Goal: Task Accomplishment & Management: Complete application form

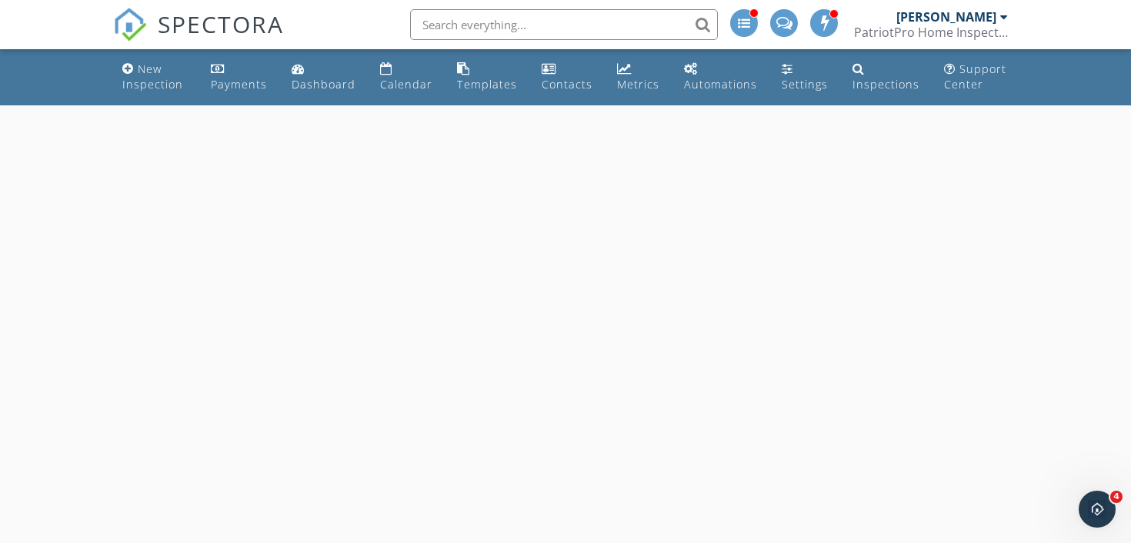
select select "8"
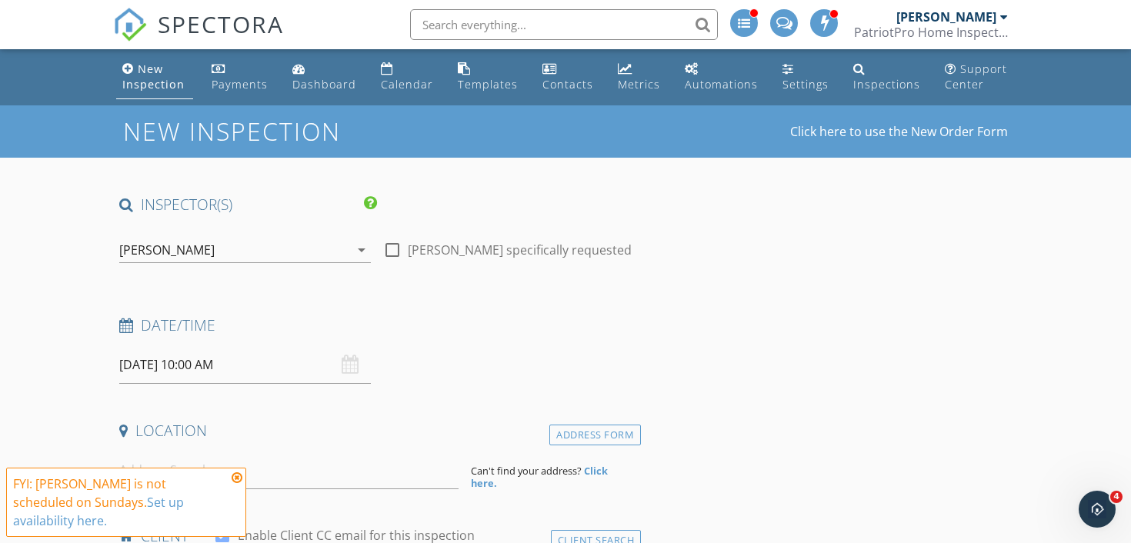
click at [143, 367] on input "[DATE] 10:00 AM" at bounding box center [245, 365] width 252 height 38
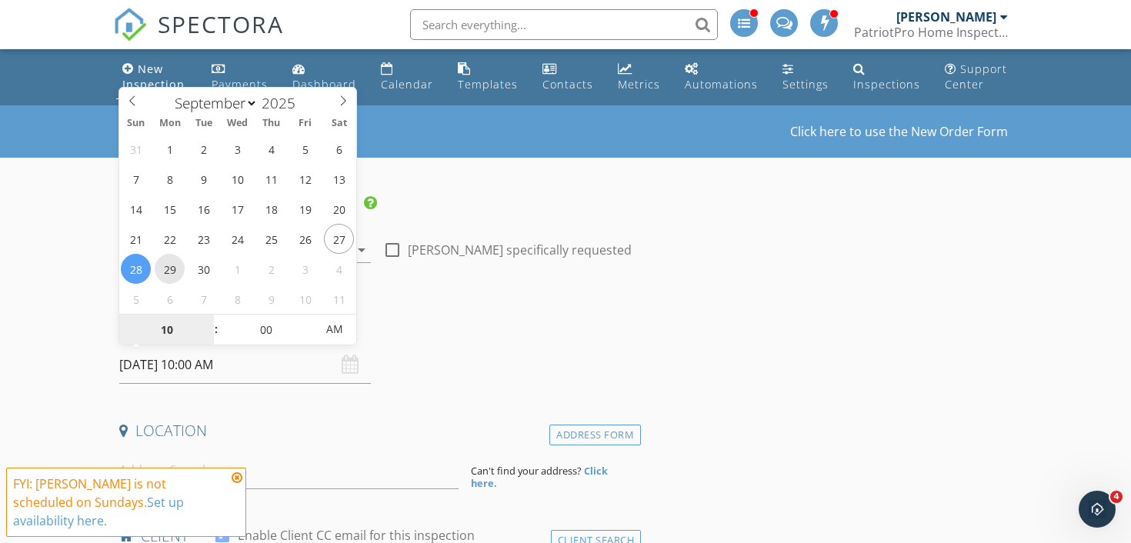
type input "[DATE] 10:00 AM"
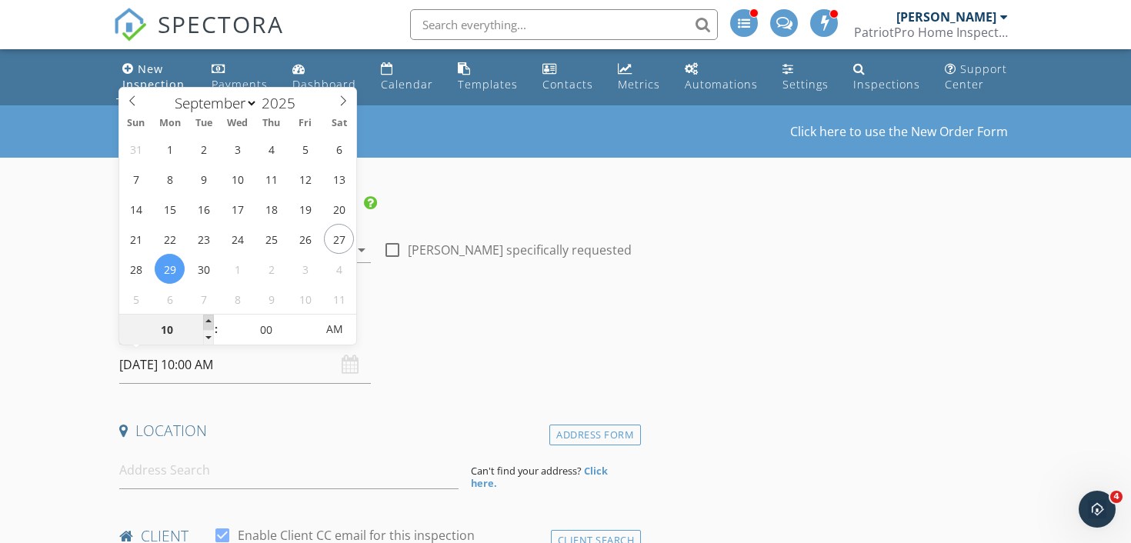
click at [209, 322] on span at bounding box center [208, 322] width 11 height 15
type input "11"
type input "[DATE] 11:00 AM"
click at [209, 322] on span at bounding box center [208, 322] width 11 height 15
type input "12"
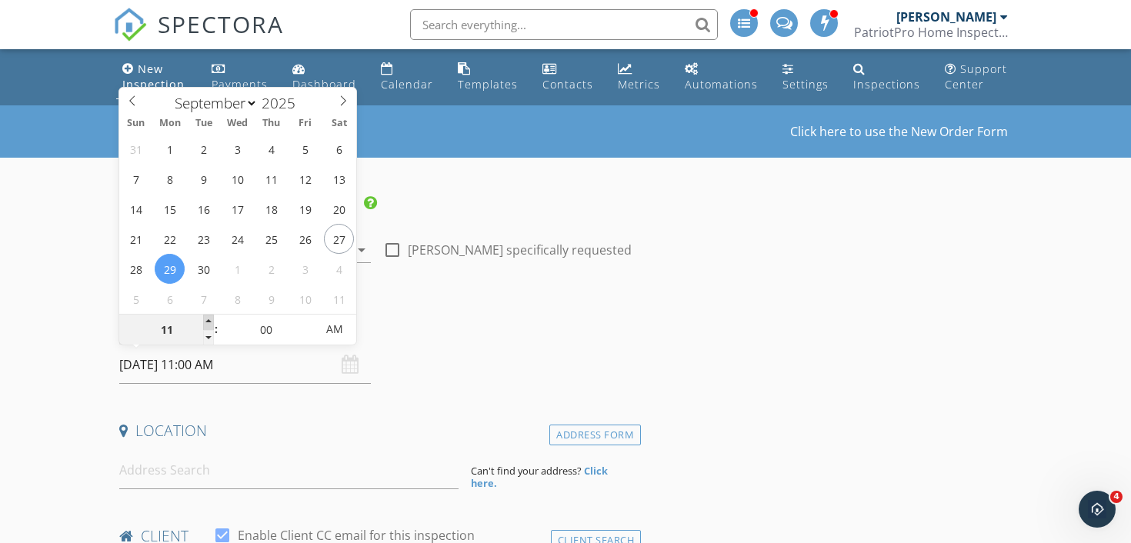
type input "[DATE] 12:00 PM"
click at [209, 322] on span at bounding box center [208, 322] width 11 height 15
type input "01"
type input "[DATE] 1:00 PM"
type input "02"
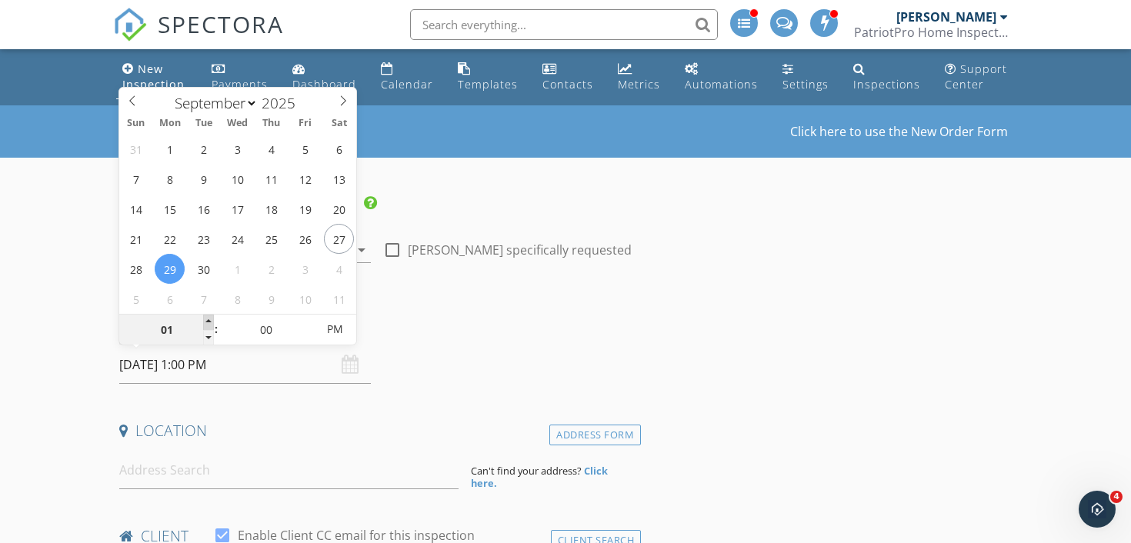
type input "[DATE] 2:00 PM"
click at [209, 322] on span at bounding box center [208, 322] width 11 height 15
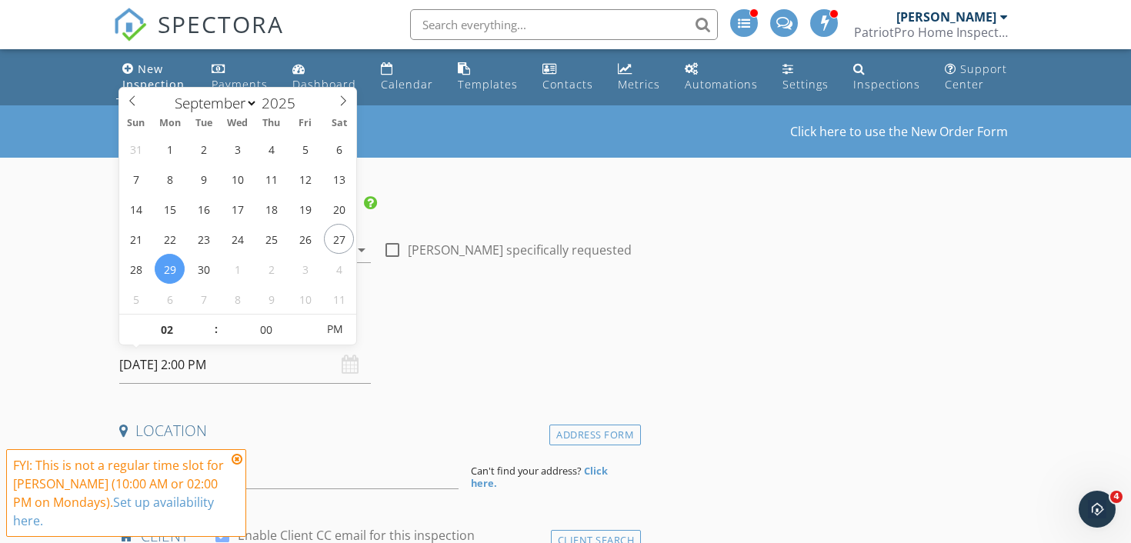
click at [238, 465] on icon at bounding box center [237, 459] width 11 height 12
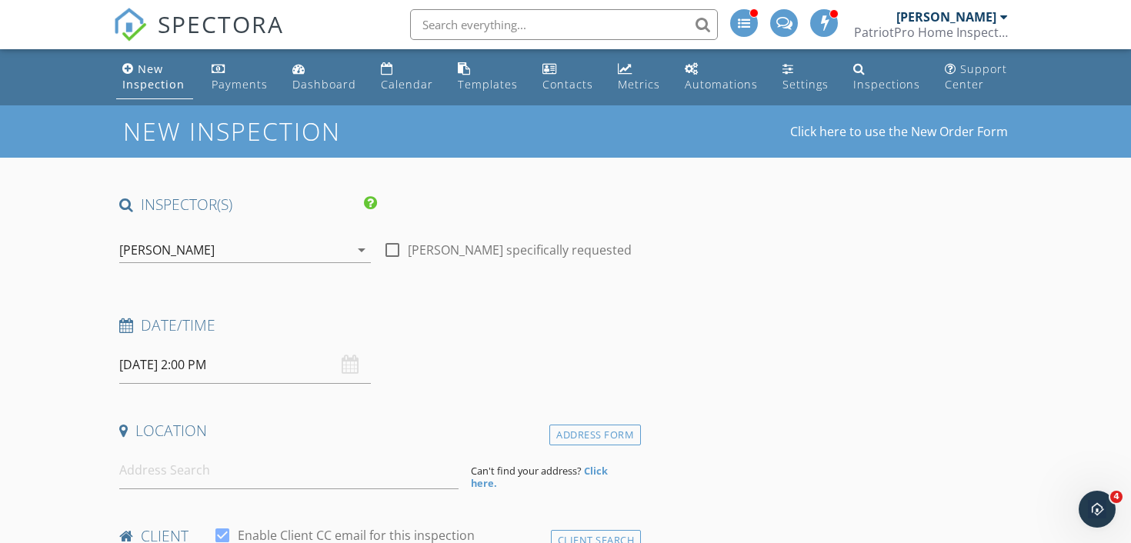
click at [128, 476] on input at bounding box center [288, 471] width 339 height 38
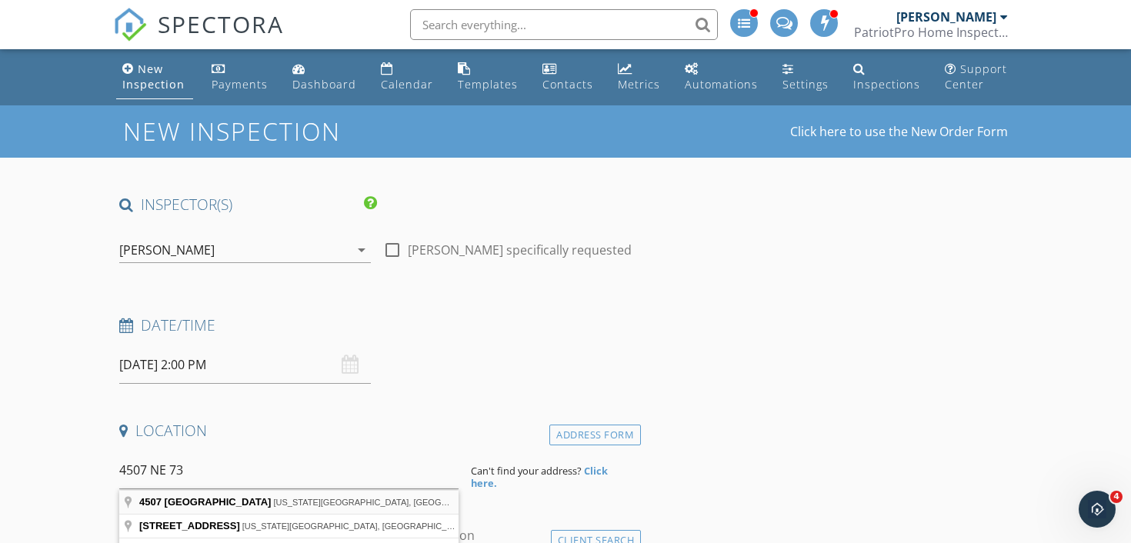
type input "[STREET_ADDRESS][US_STATE]"
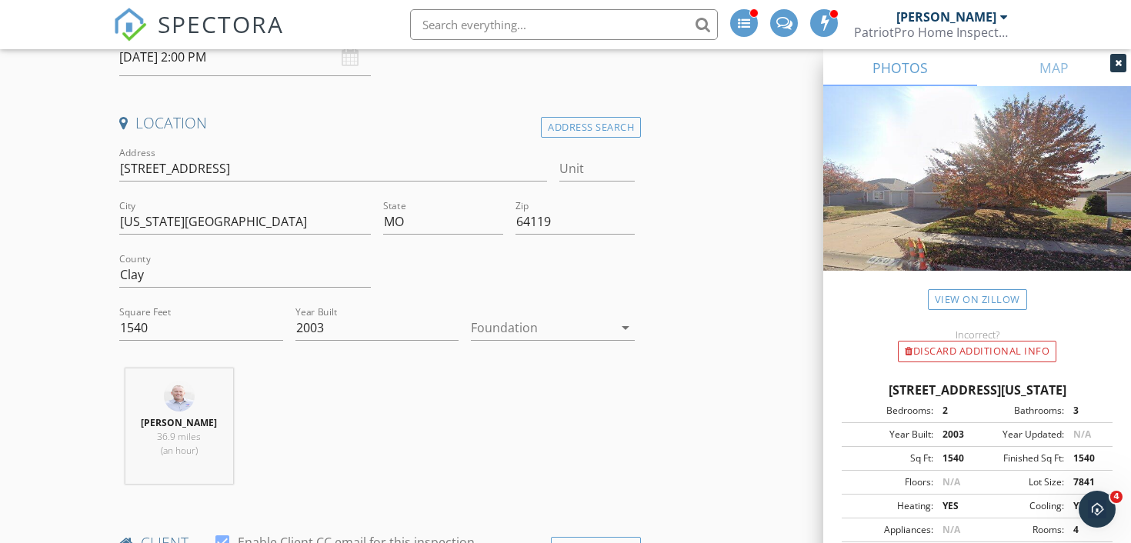
scroll to position [315, 0]
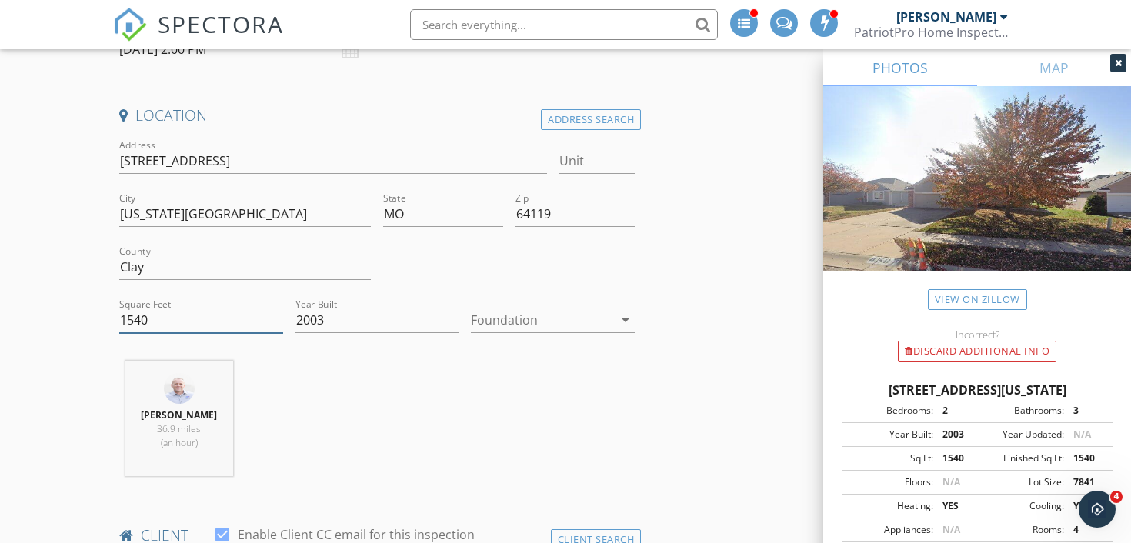
click at [149, 325] on input "1540" at bounding box center [201, 320] width 164 height 25
type input "2021"
click at [509, 310] on div at bounding box center [542, 320] width 142 height 25
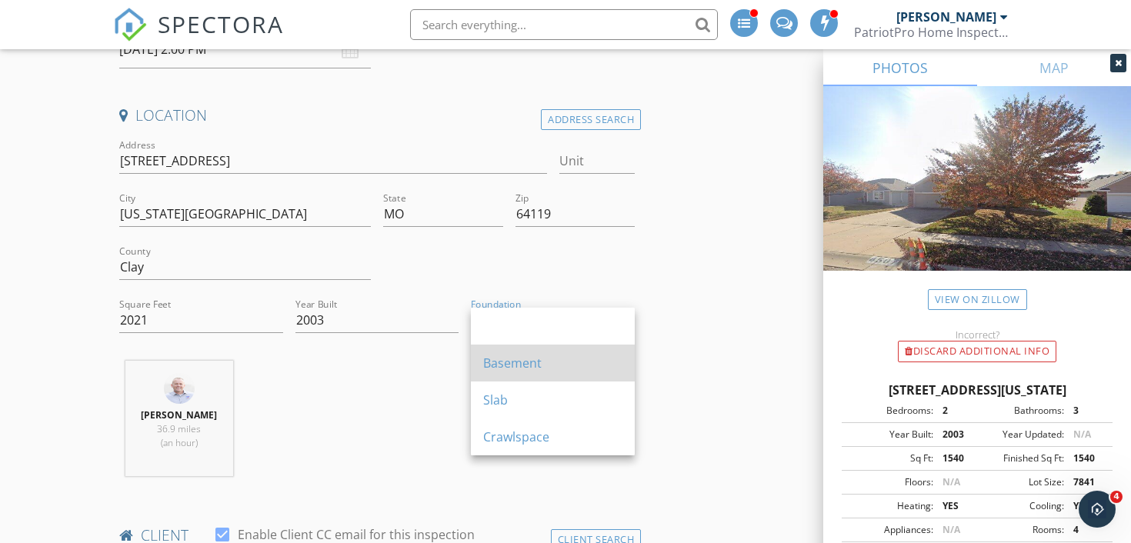
click at [505, 351] on div "Basement" at bounding box center [552, 363] width 139 height 37
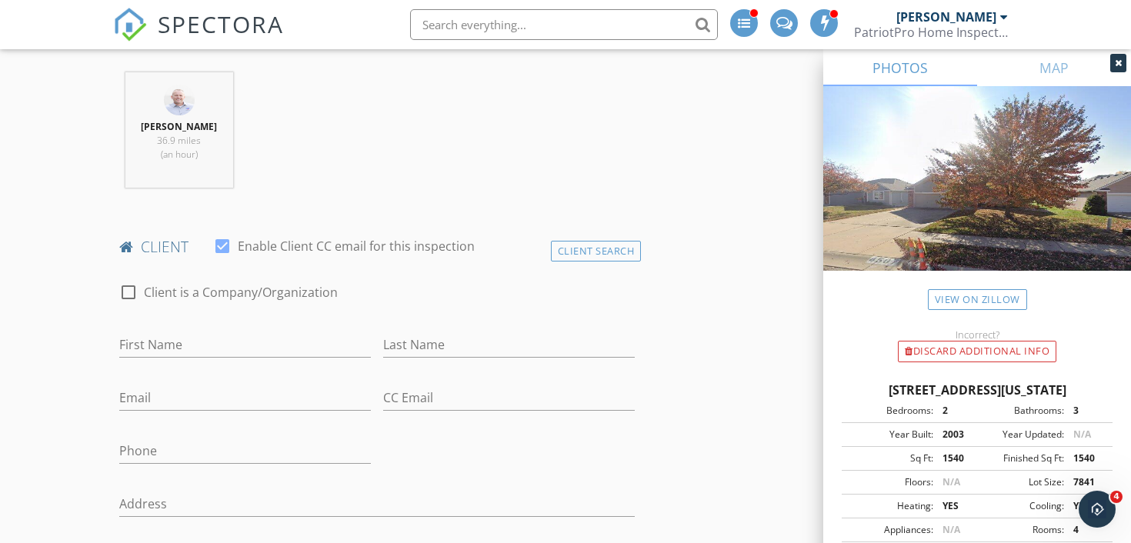
scroll to position [615, 0]
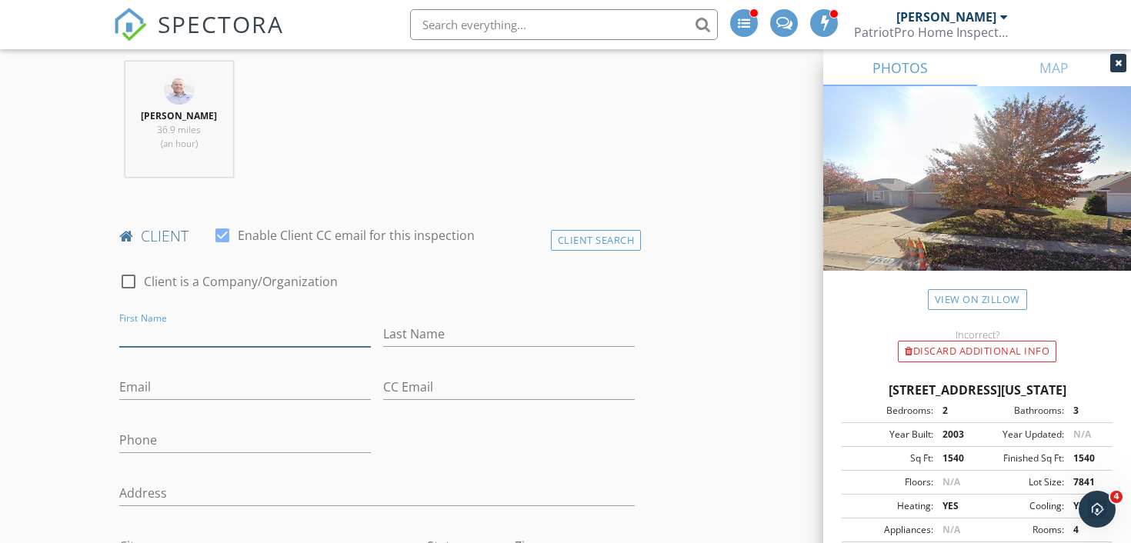
click at [142, 331] on input "First Name" at bounding box center [245, 334] width 252 height 25
type input "[PERSON_NAME]"
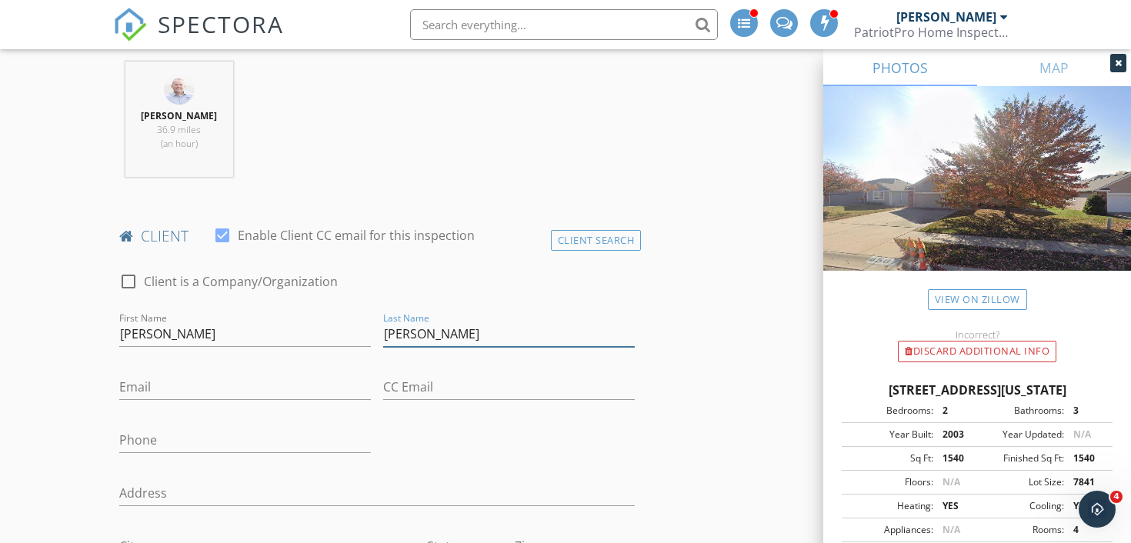
type input "[PERSON_NAME]"
click at [158, 388] on input "Email" at bounding box center [245, 387] width 252 height 25
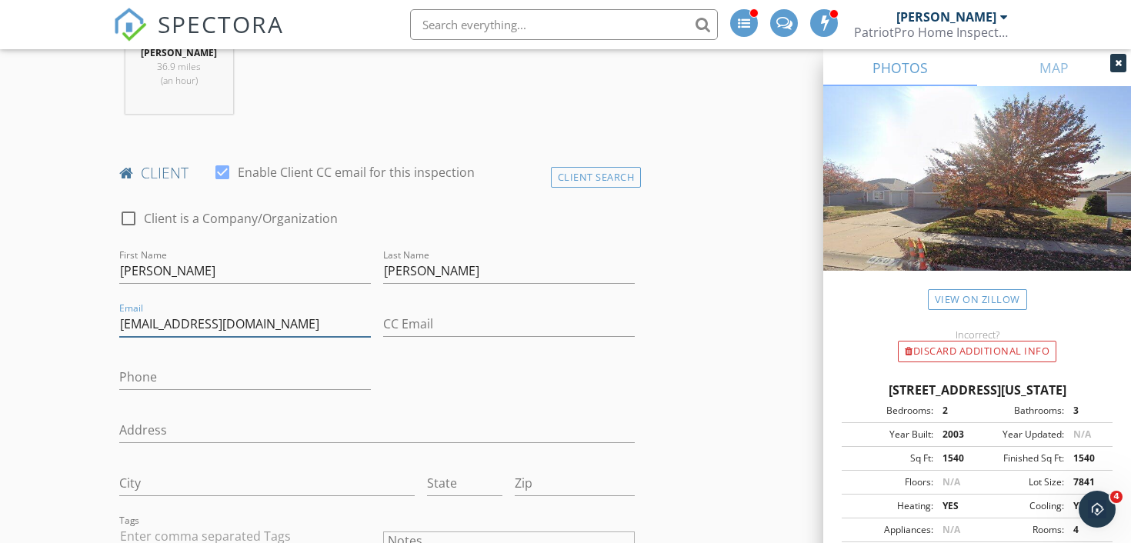
scroll to position [682, 0]
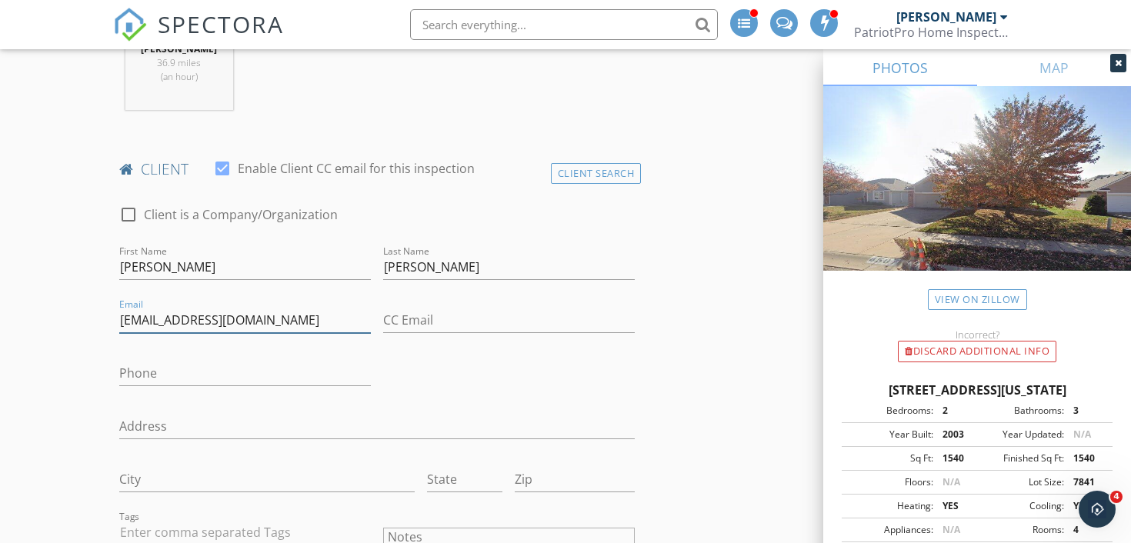
type input "[EMAIL_ADDRESS][DOMAIN_NAME]"
click at [173, 369] on input "Phone" at bounding box center [245, 373] width 252 height 25
type input "[PHONE_NUMBER]"
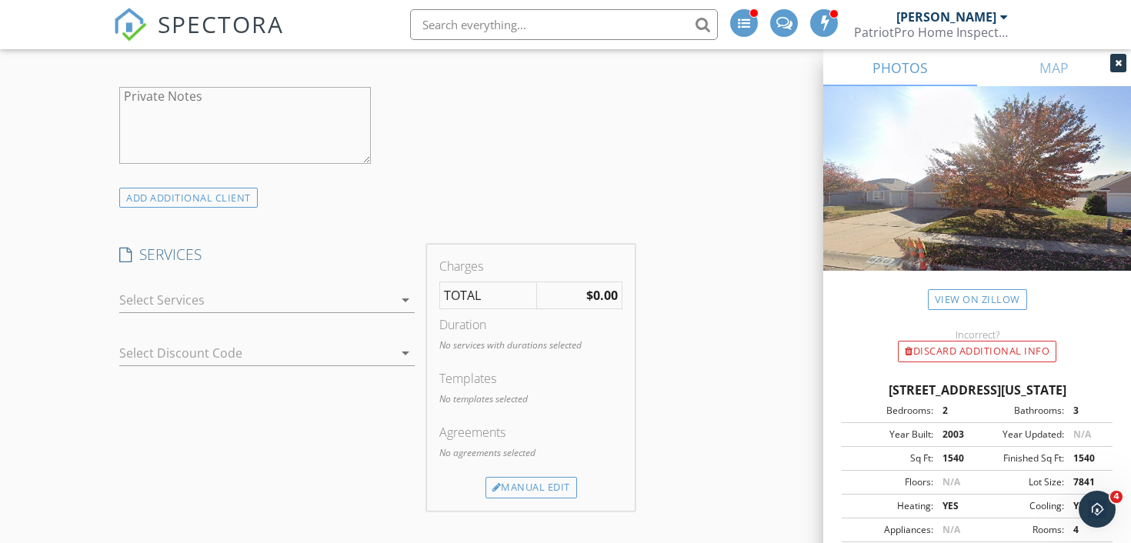
scroll to position [1245, 0]
click at [128, 307] on div at bounding box center [256, 297] width 274 height 25
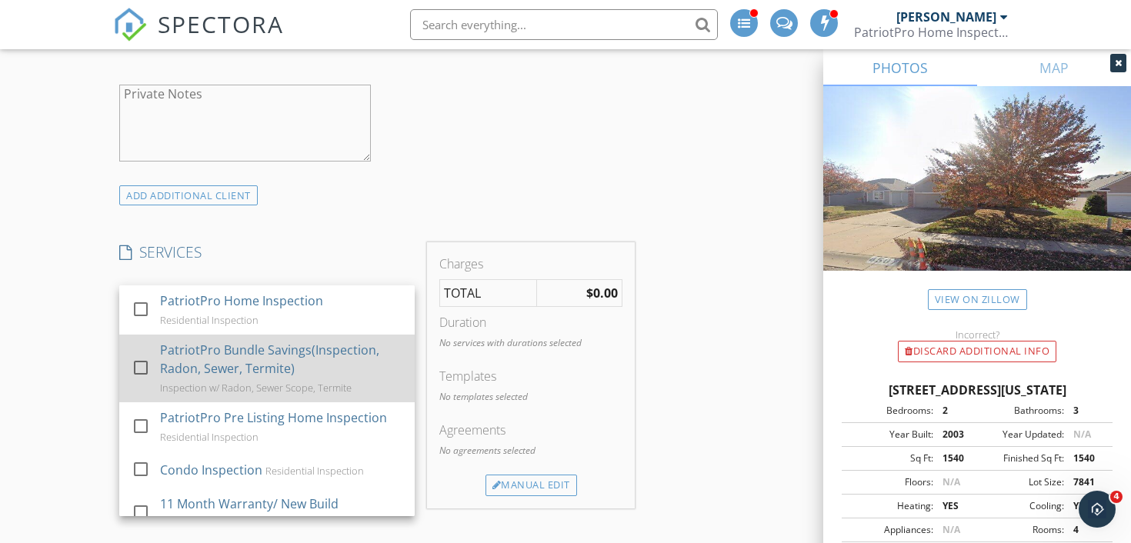
click at [139, 362] on div at bounding box center [141, 368] width 26 height 26
checkbox input "true"
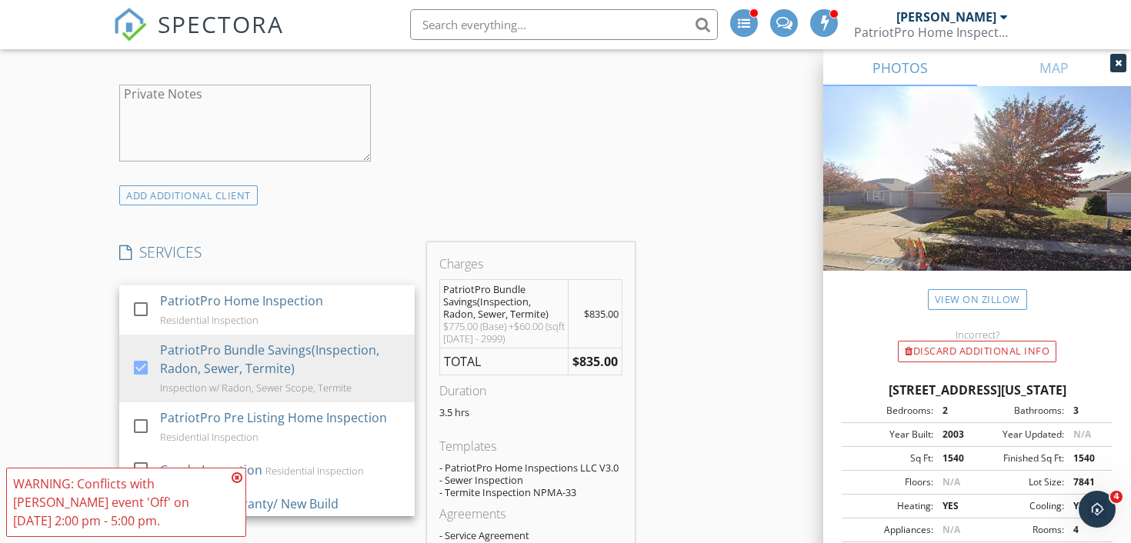
click at [238, 478] on icon at bounding box center [237, 478] width 11 height 12
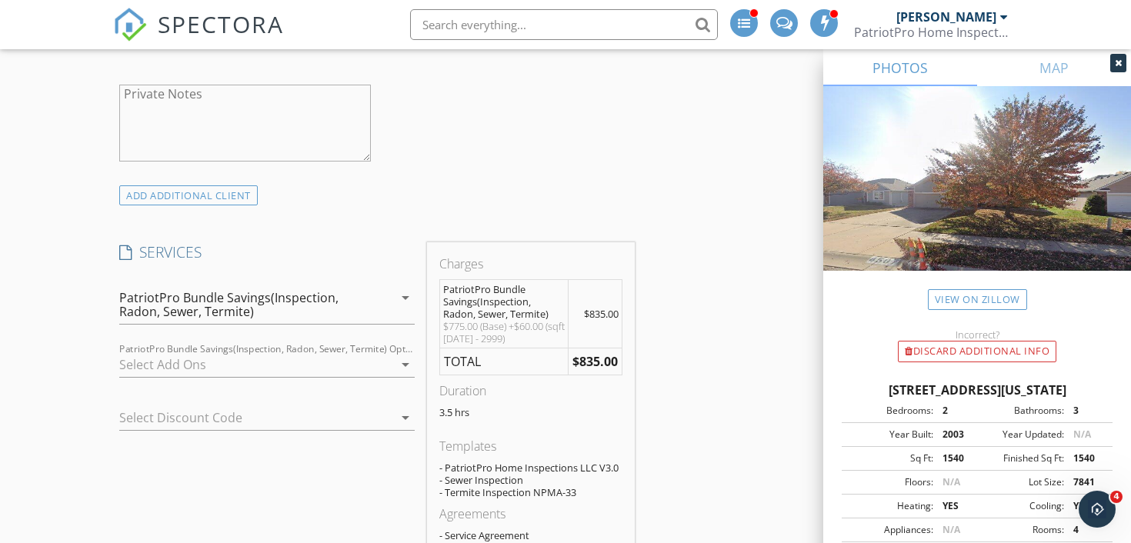
click at [131, 369] on div at bounding box center [256, 364] width 274 height 25
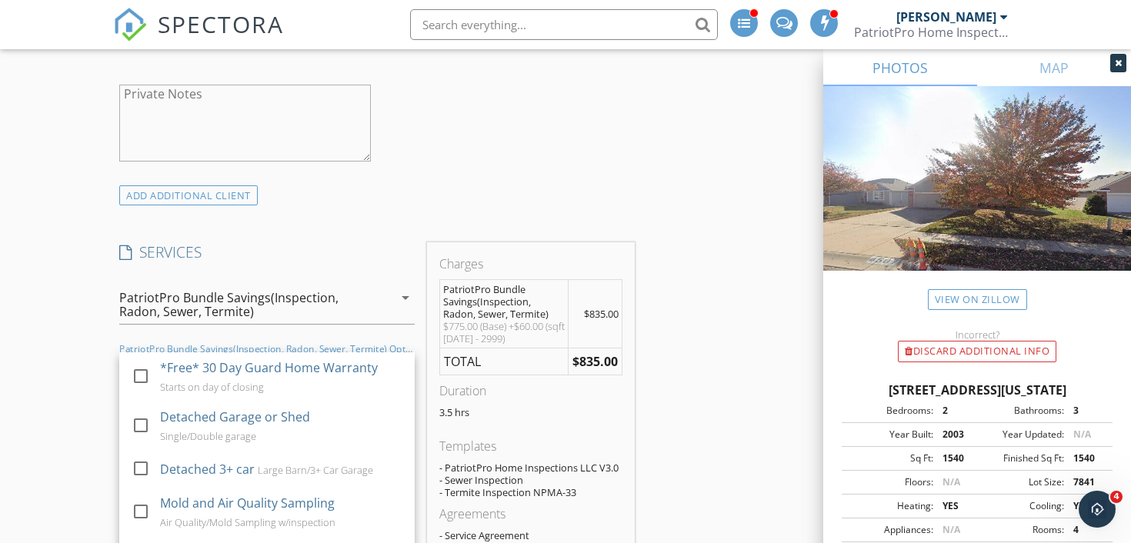
click at [131, 369] on div at bounding box center [141, 376] width 26 height 26
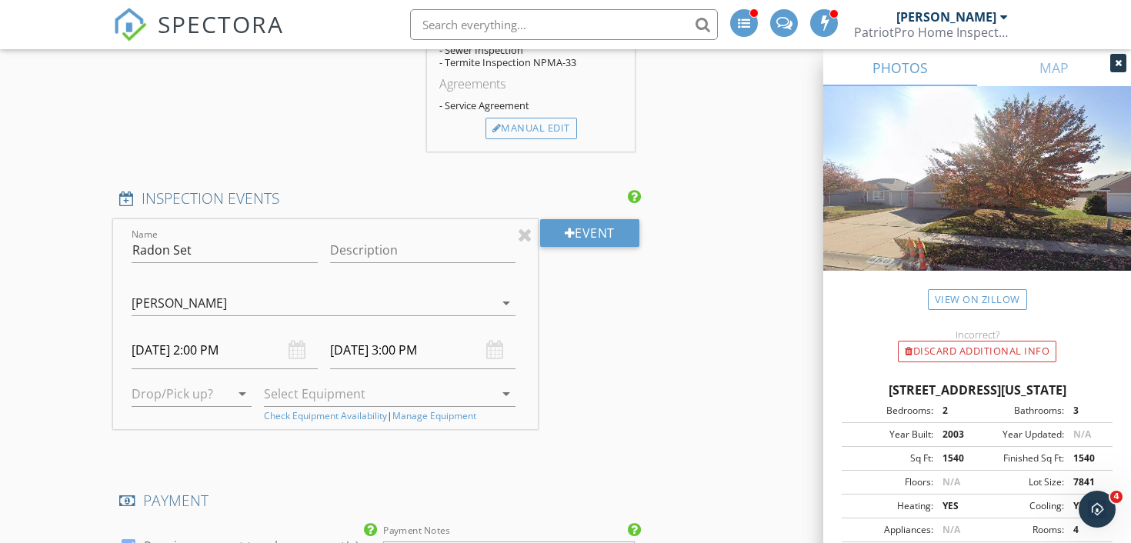
scroll to position [1830, 0]
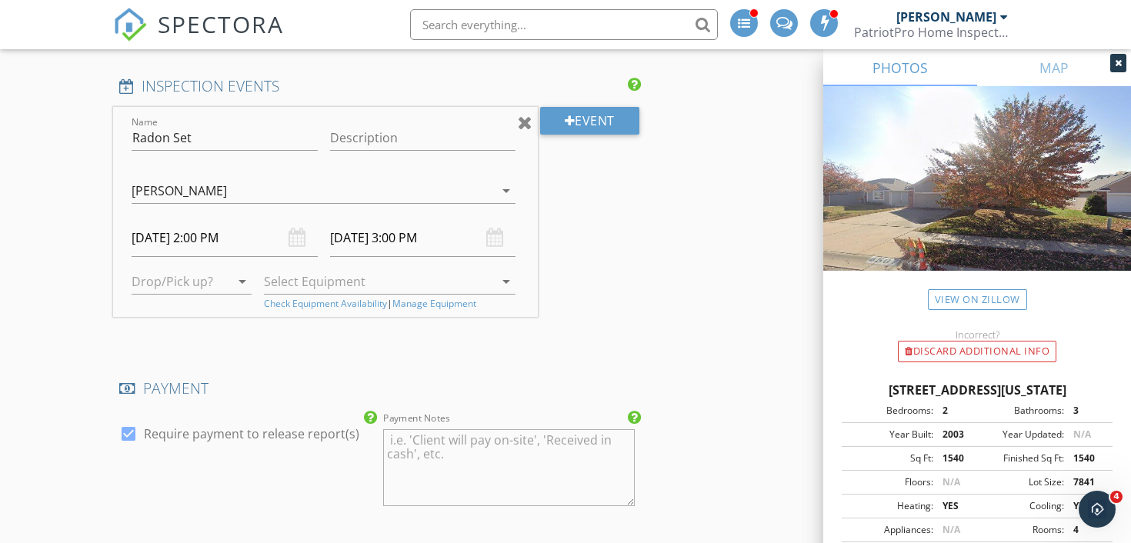
click at [527, 120] on div at bounding box center [525, 122] width 15 height 18
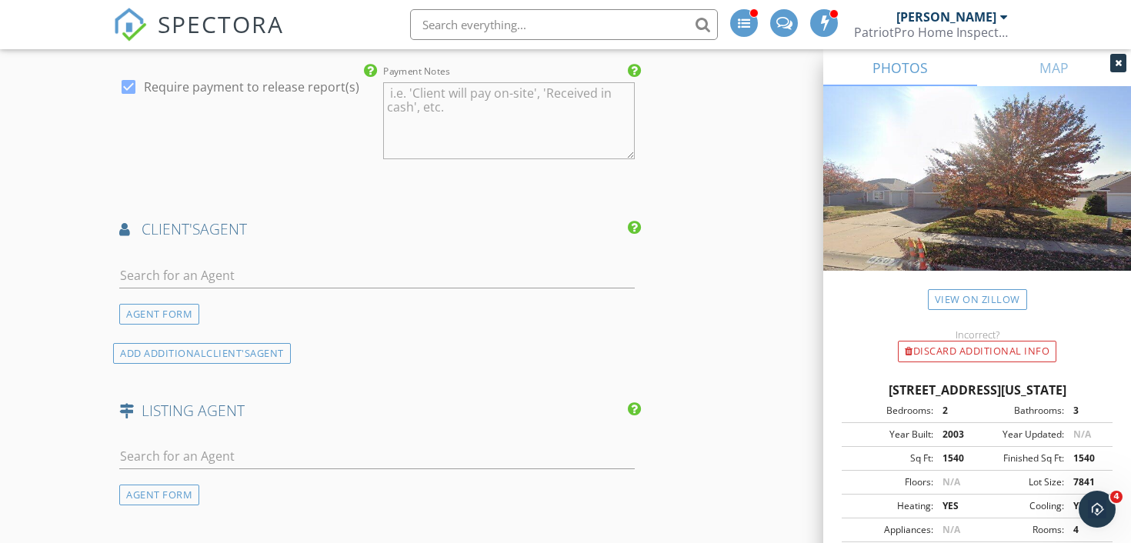
scroll to position [2001, 0]
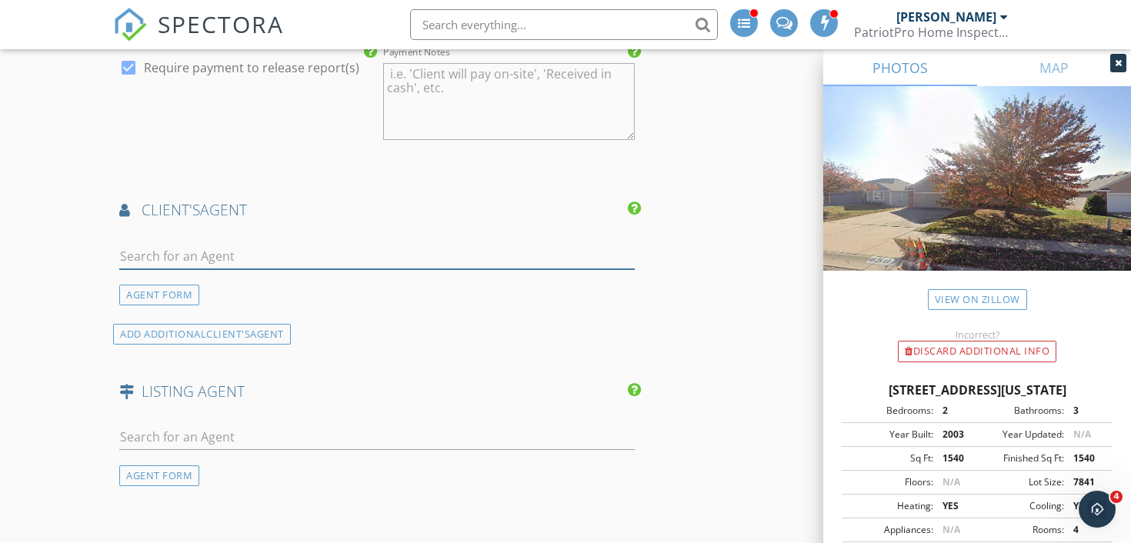
click at [142, 251] on input "text" at bounding box center [376, 256] width 515 height 25
type input "A"
click at [151, 285] on div "AGENT FORM" at bounding box center [159, 295] width 80 height 21
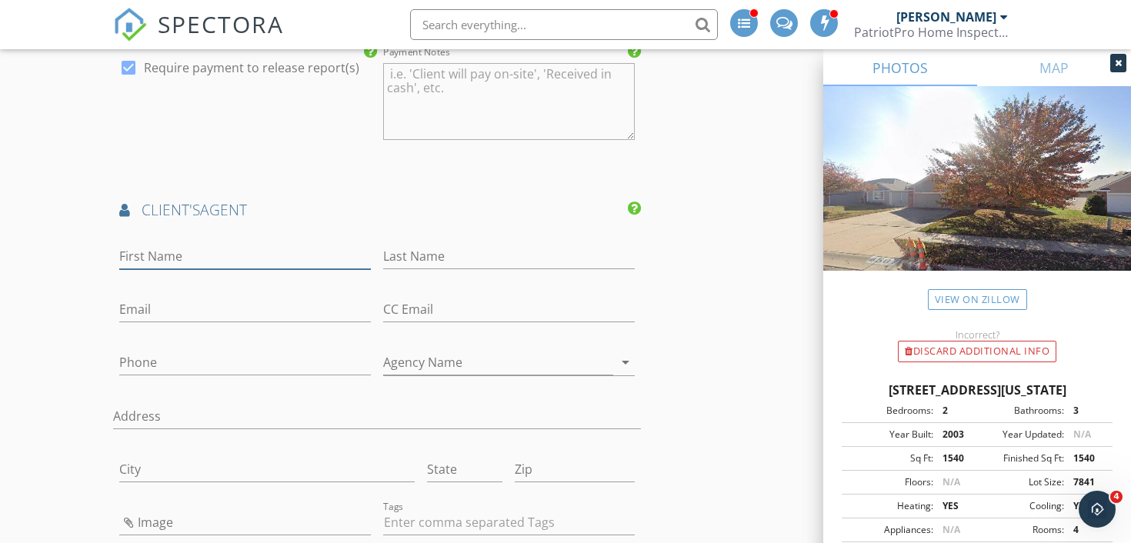
click at [146, 255] on input "First Name" at bounding box center [245, 256] width 252 height 25
click at [132, 254] on input "[PERSON_NAME]" at bounding box center [245, 256] width 252 height 25
type input "[PERSON_NAME]"
type input "X"
type input "[PERSON_NAME]"
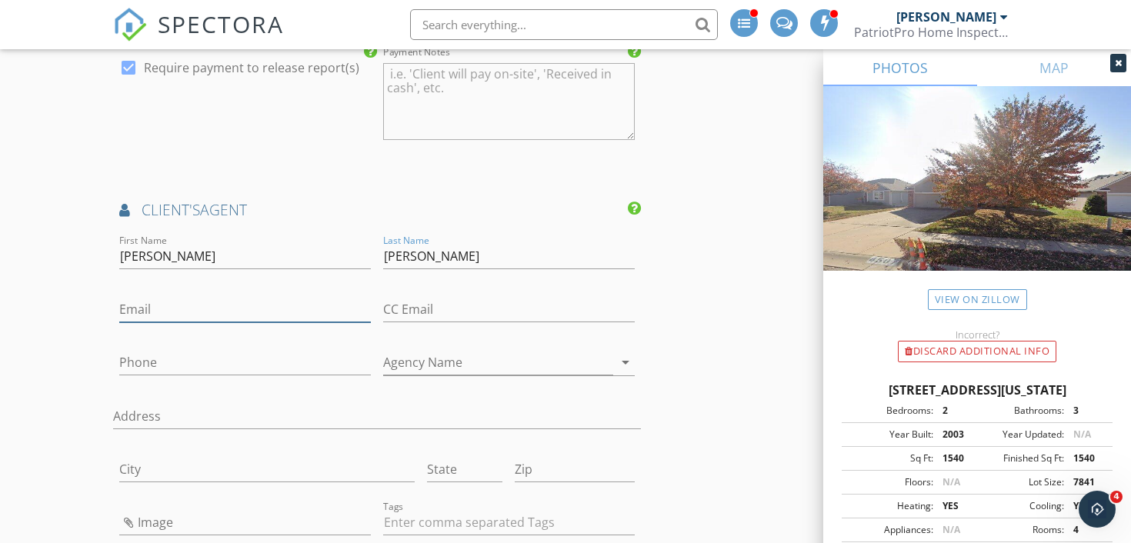
click at [139, 314] on input "Email" at bounding box center [245, 309] width 252 height 25
type input "[PERSON_NAME][EMAIL_ADDRESS][DOMAIN_NAME]"
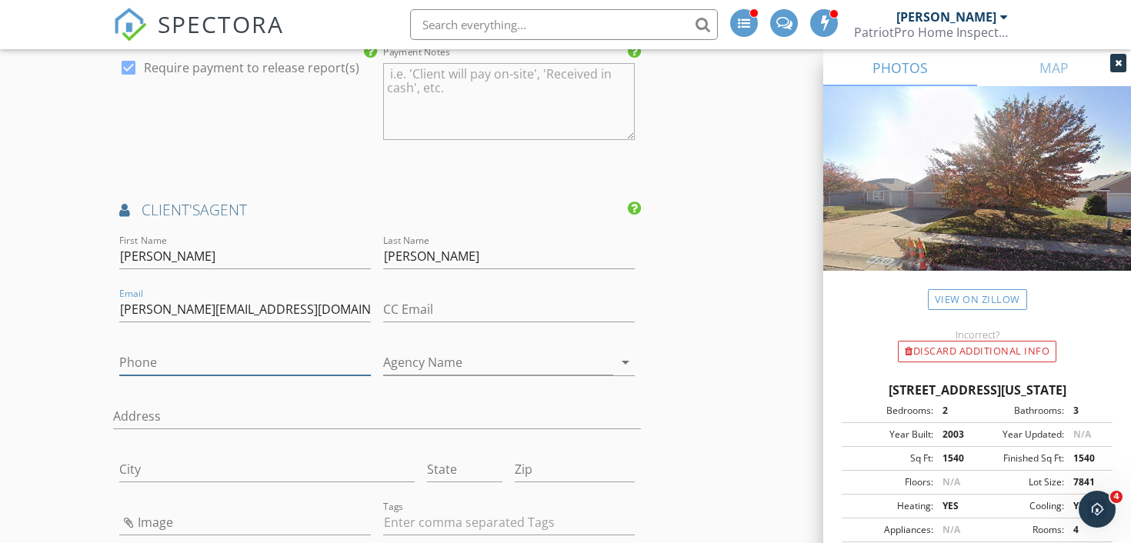
click at [202, 365] on input "Phone" at bounding box center [245, 362] width 252 height 25
type input "[PHONE_NUMBER]"
click at [492, 374] on input "Agency Name" at bounding box center [498, 362] width 230 height 25
click at [489, 368] on input "Agency Name" at bounding box center [498, 362] width 230 height 25
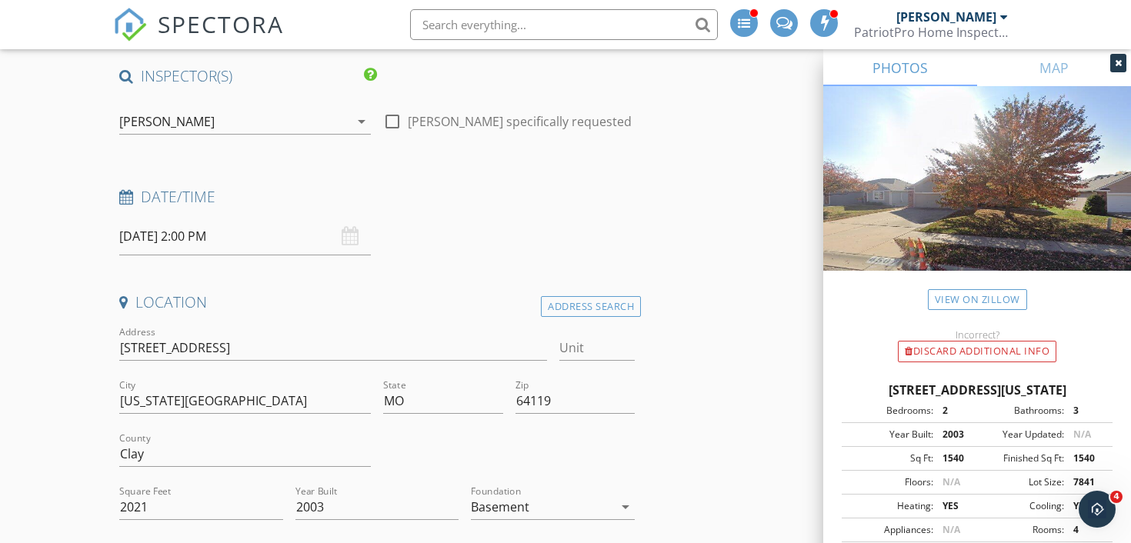
scroll to position [61, 0]
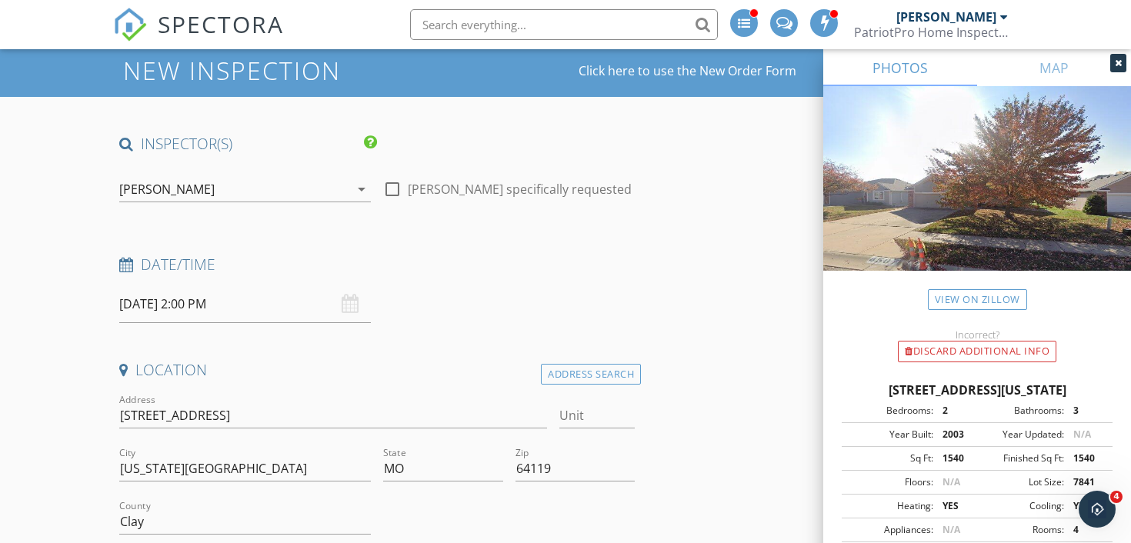
click at [136, 311] on input "[DATE] 2:00 PM" at bounding box center [245, 304] width 252 height 38
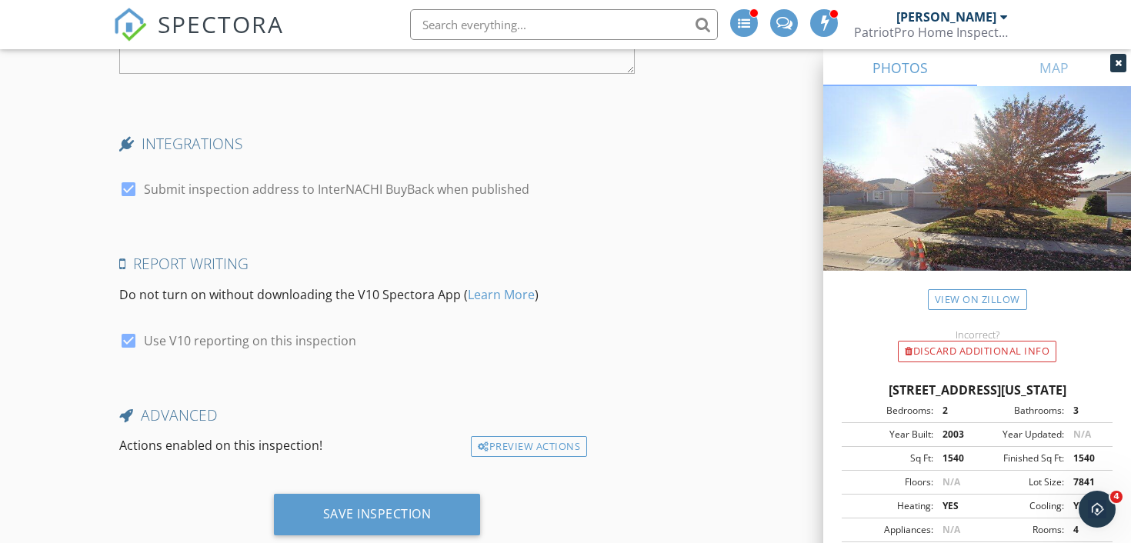
scroll to position [3322, 0]
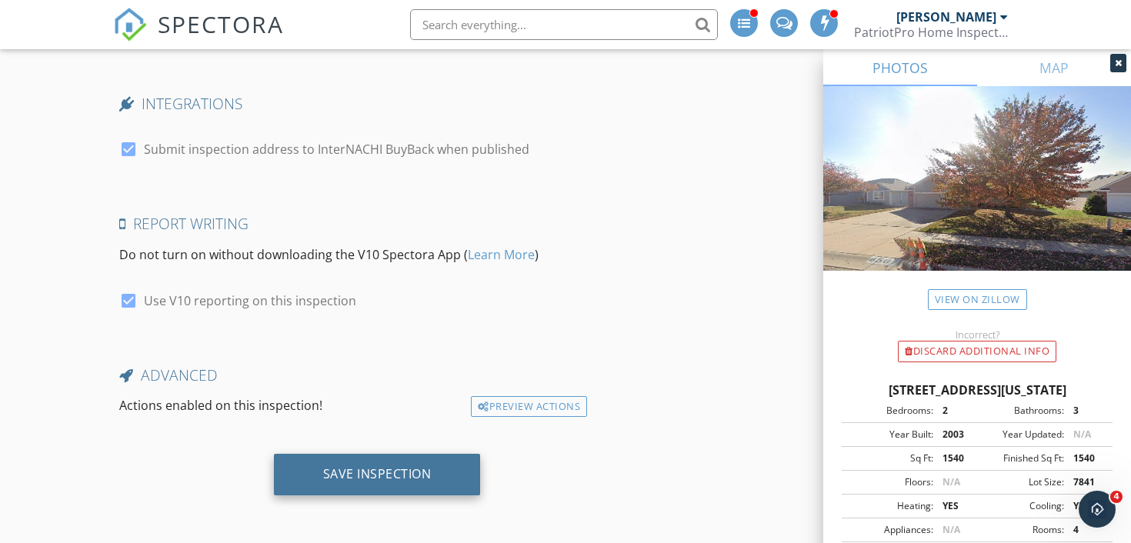
click at [340, 471] on div "Save Inspection" at bounding box center [377, 473] width 108 height 15
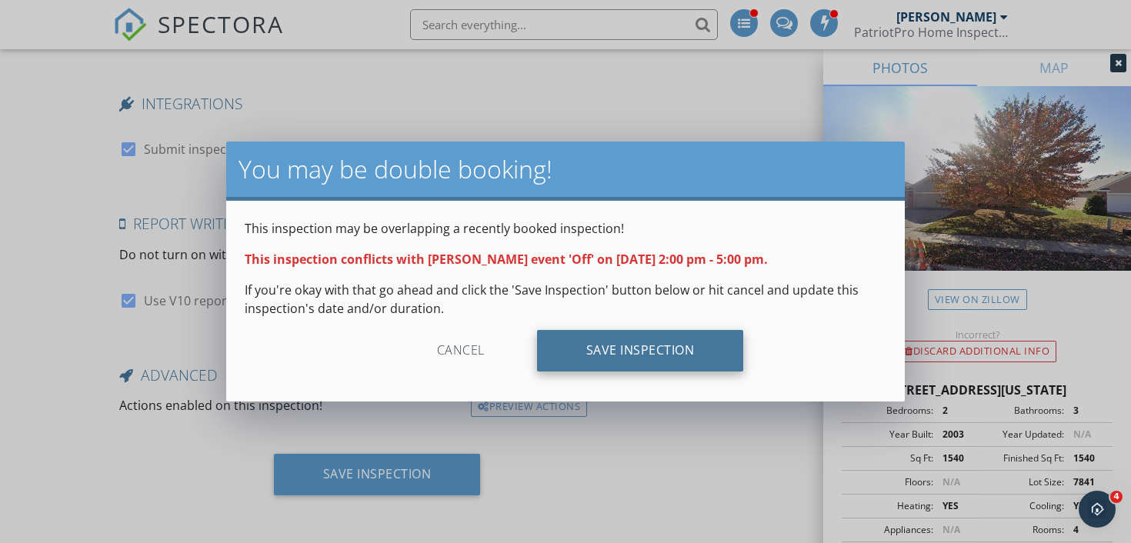
click at [626, 370] on div "Save Inspection" at bounding box center [640, 351] width 207 height 42
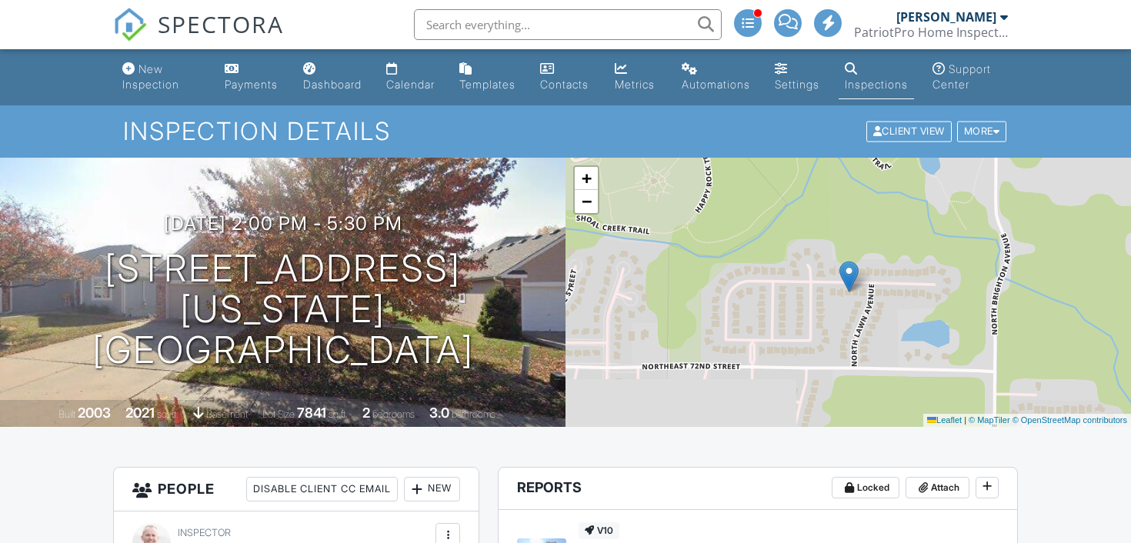
click at [168, 18] on span "SPECTORA" at bounding box center [221, 24] width 126 height 32
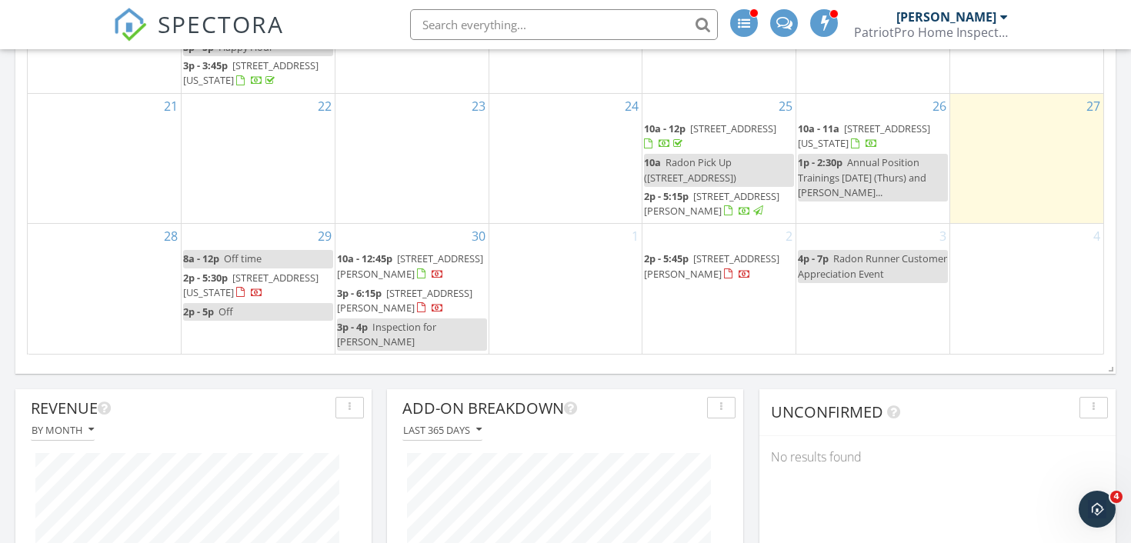
scroll to position [1229, 0]
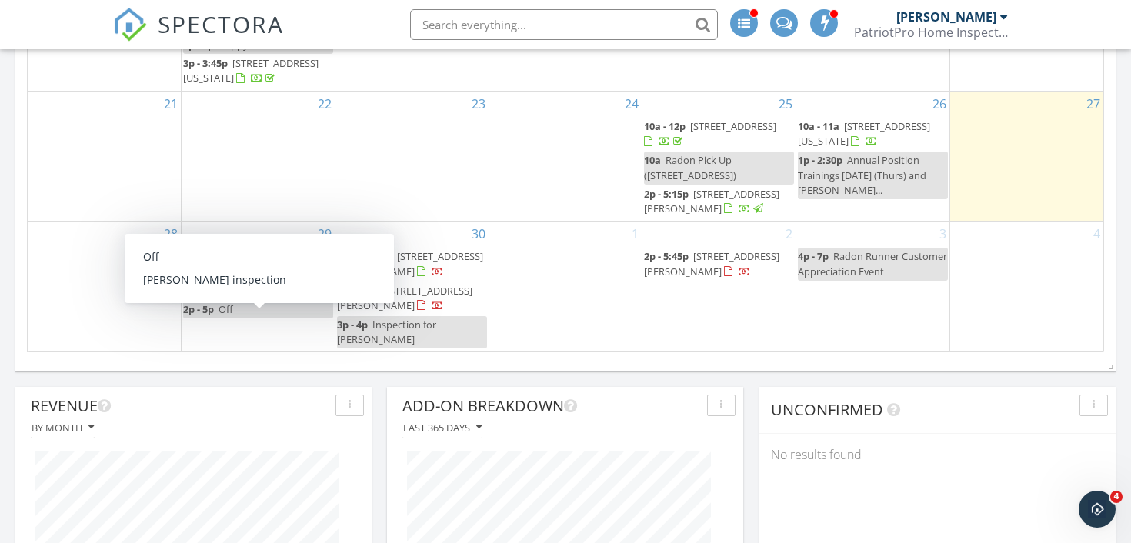
click at [195, 316] on span "2p - 5p" at bounding box center [198, 309] width 31 height 14
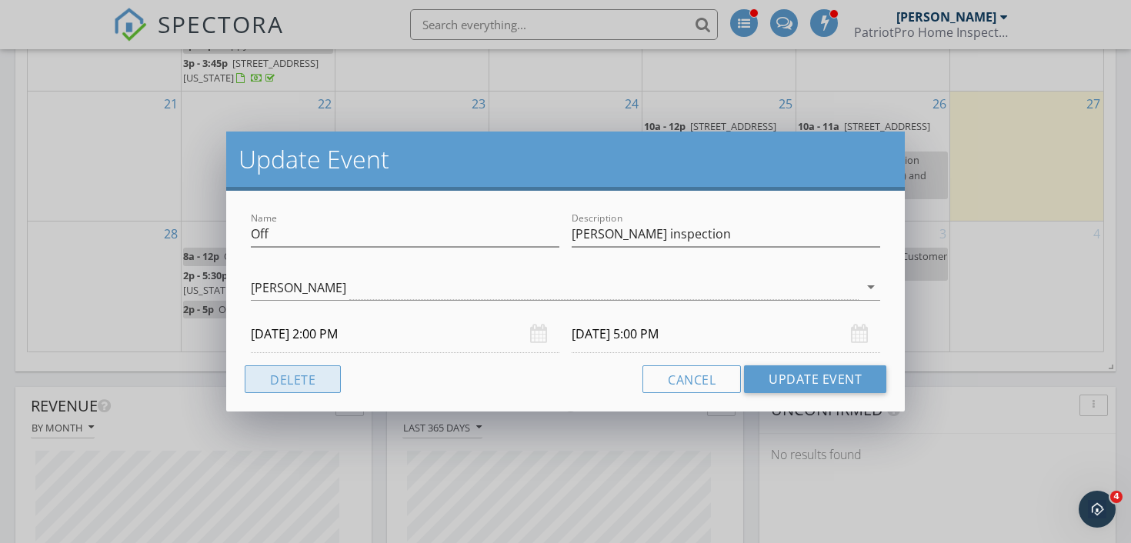
click at [291, 375] on button "Delete" at bounding box center [293, 379] width 96 height 28
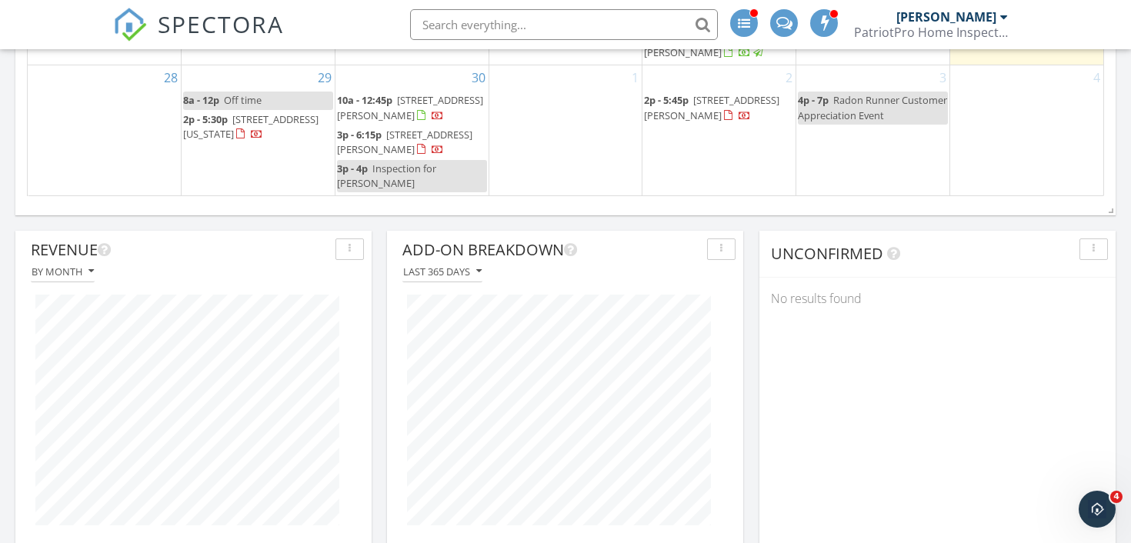
scroll to position [1386, 0]
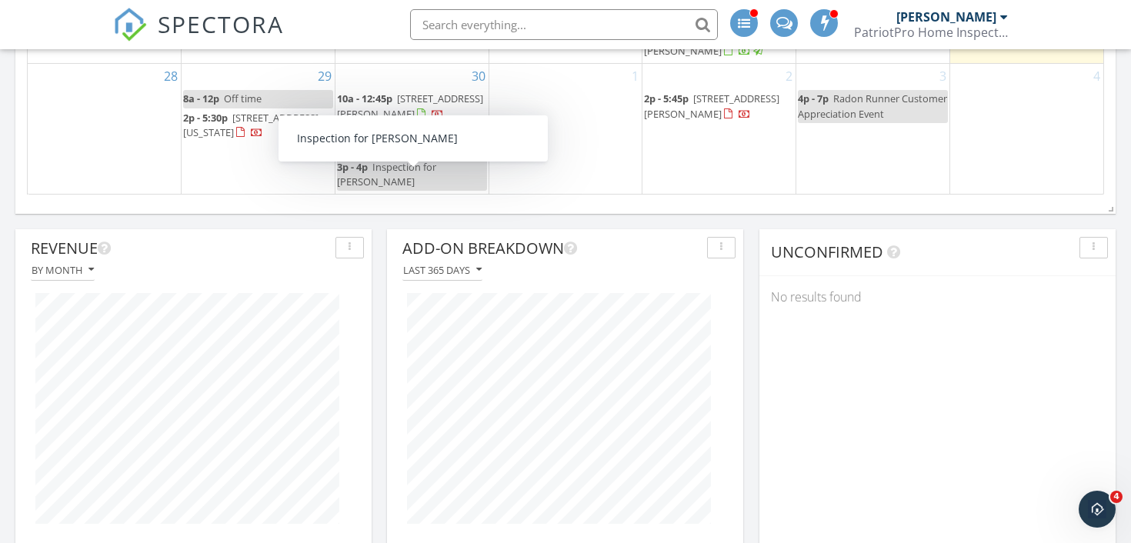
click at [372, 180] on div "3p - 4p Inspection for Dave" at bounding box center [412, 174] width 150 height 29
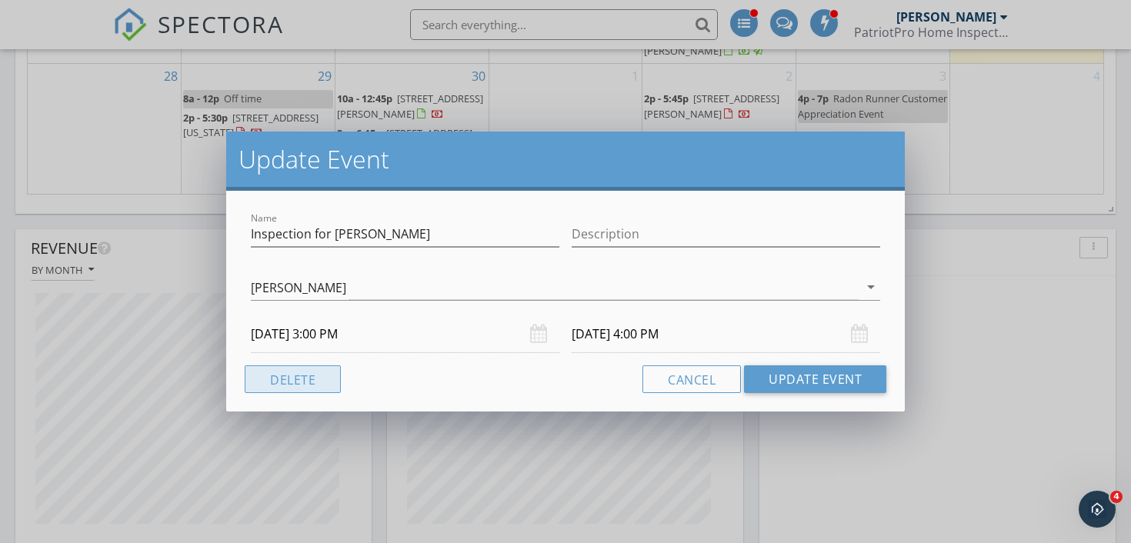
click at [312, 387] on button "Delete" at bounding box center [293, 379] width 96 height 28
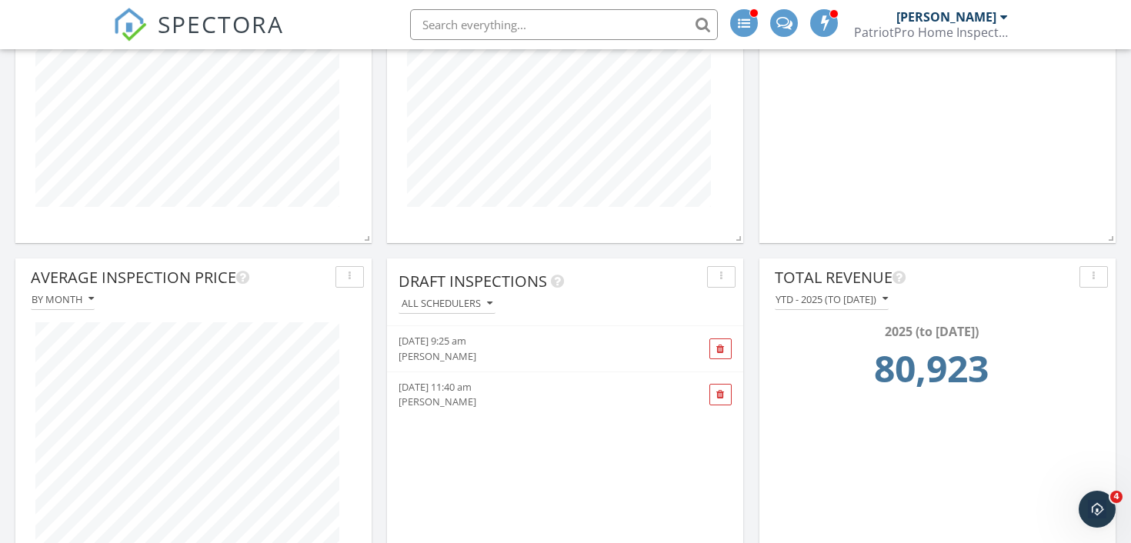
scroll to position [1706, 0]
click at [523, 393] on div "[PERSON_NAME]" at bounding box center [538, 399] width 278 height 15
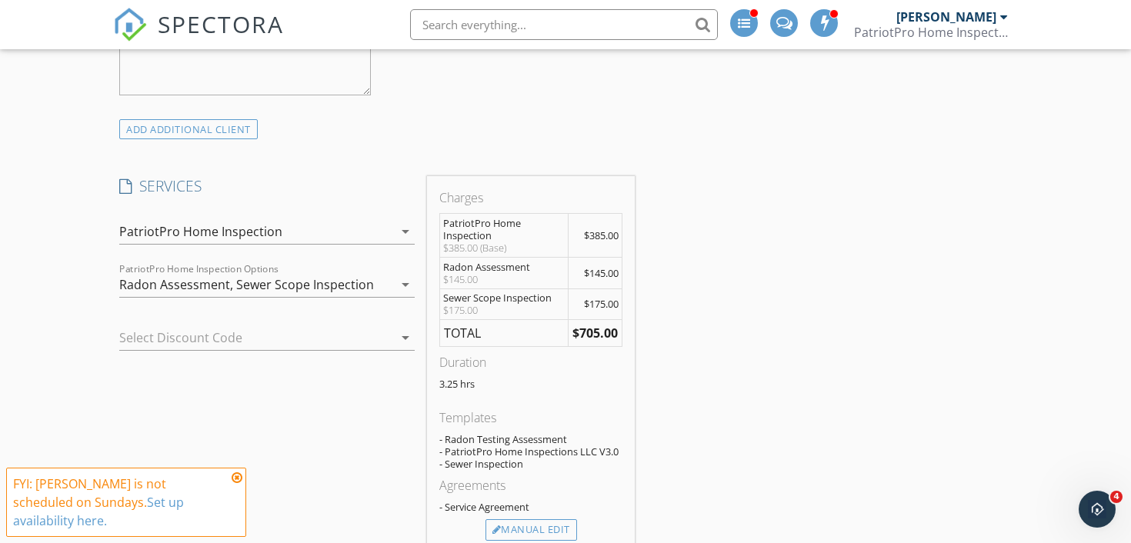
scroll to position [999, 0]
click at [237, 484] on icon at bounding box center [237, 478] width 11 height 12
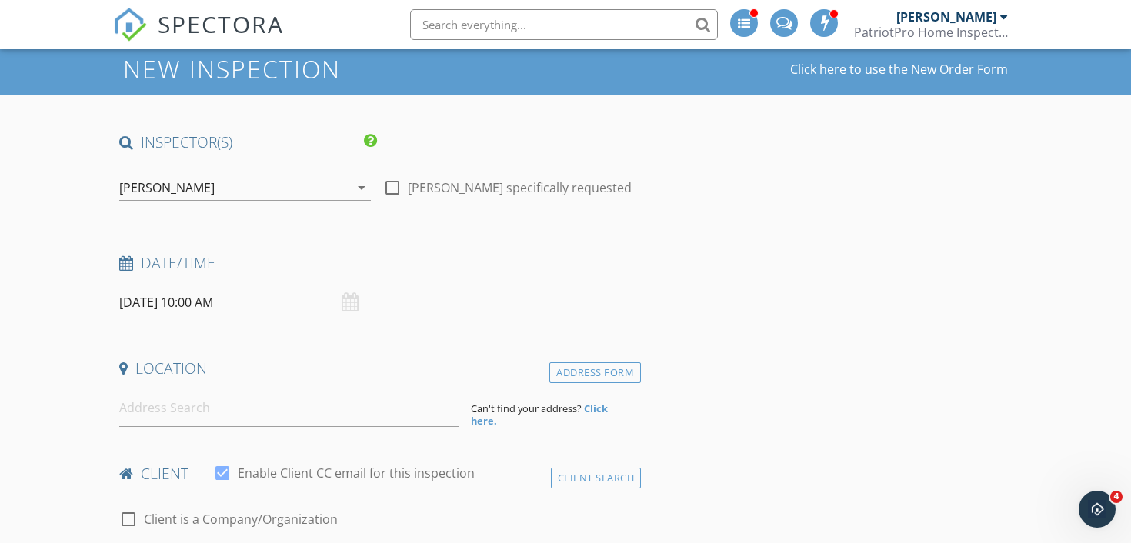
scroll to position [0, 0]
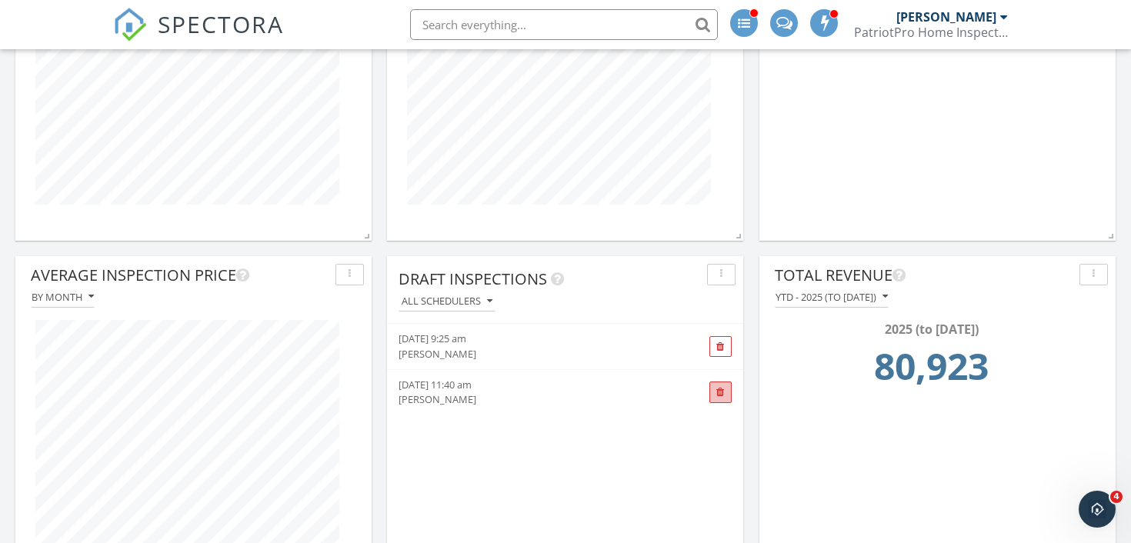
click at [714, 391] on span at bounding box center [720, 393] width 22 height 22
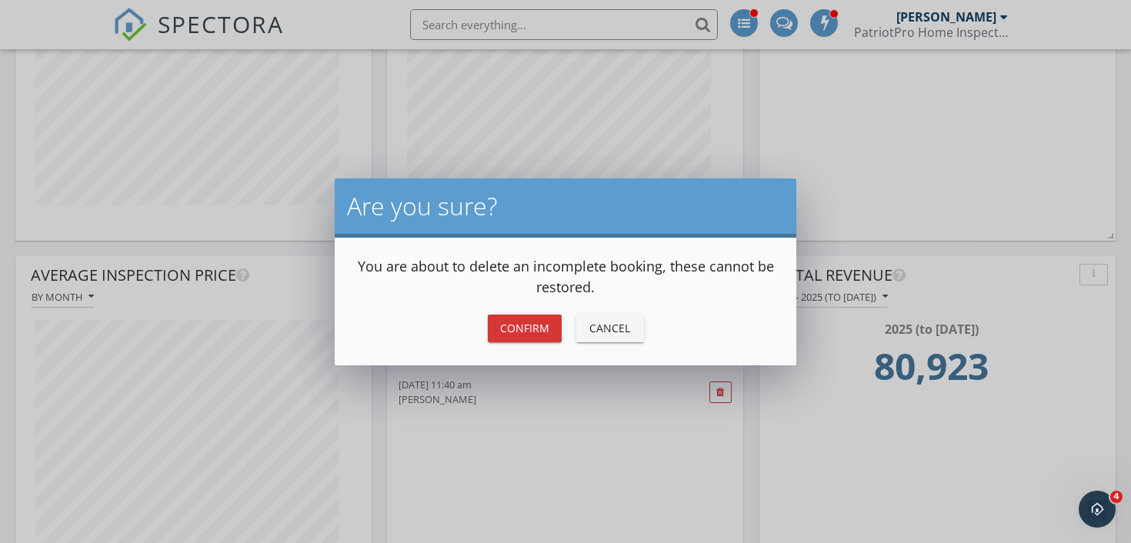
click at [527, 331] on div "Confirm" at bounding box center [524, 328] width 49 height 16
